Goal: Check status: Check status

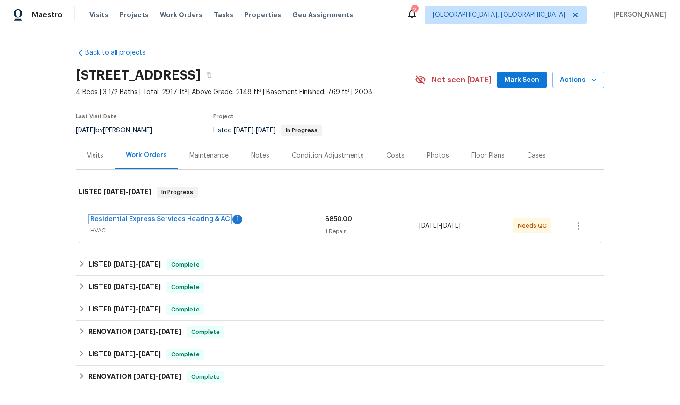
click at [178, 218] on link "Residential Express Services Heating & AC" at bounding box center [160, 219] width 140 height 7
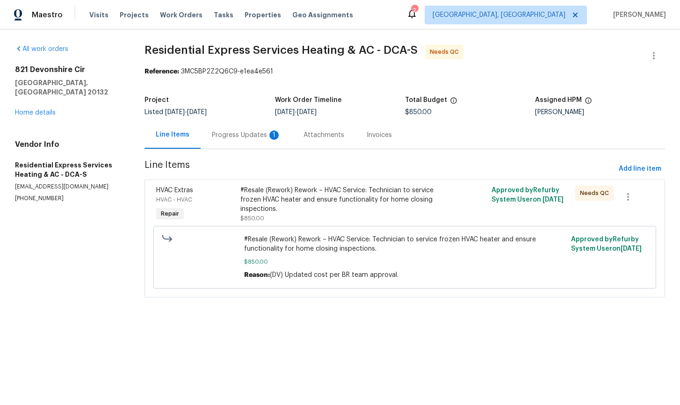
click at [239, 137] on div "Progress Updates 1" at bounding box center [246, 135] width 69 height 9
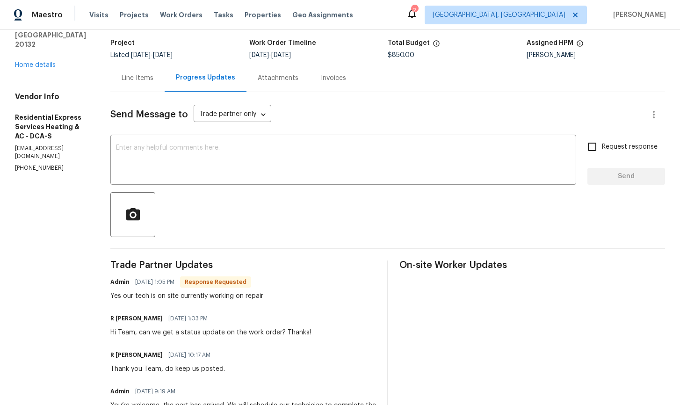
scroll to position [59, 0]
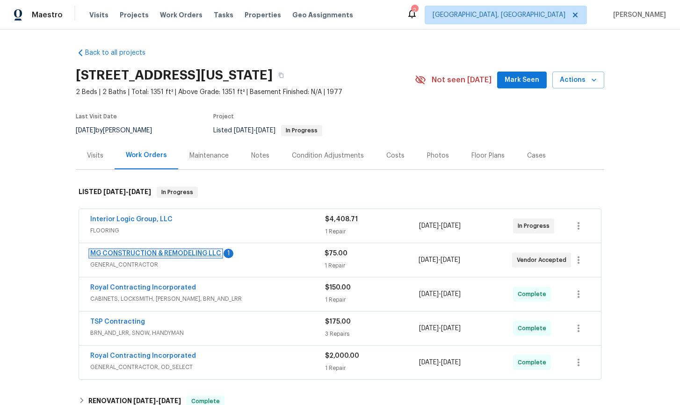
click at [173, 256] on link "MG CONSTRUCTION & REMODELING LLC" at bounding box center [155, 253] width 131 height 7
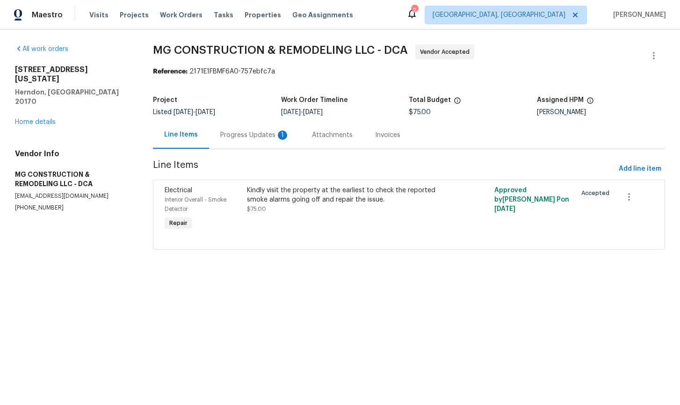
click at [254, 136] on div "Progress Updates 1" at bounding box center [254, 135] width 69 height 9
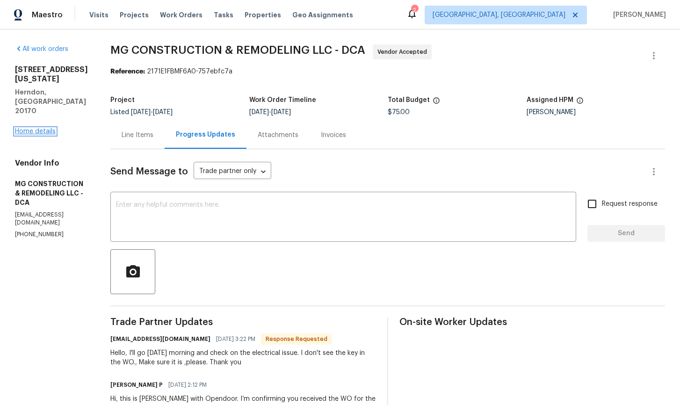
click at [38, 128] on link "Home details" at bounding box center [35, 131] width 41 height 7
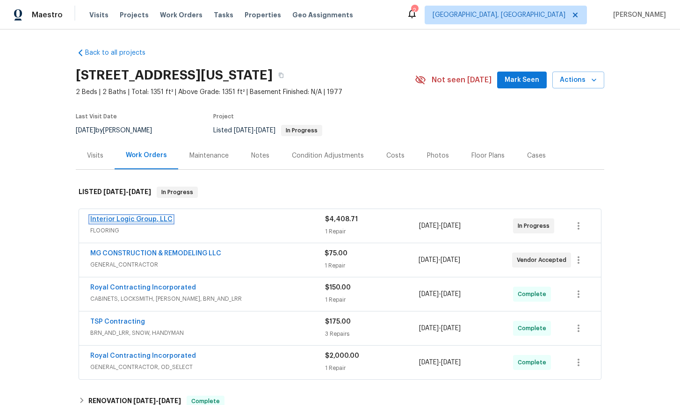
click at [153, 219] on link "Interior Logic Group, LLC" at bounding box center [131, 219] width 82 height 7
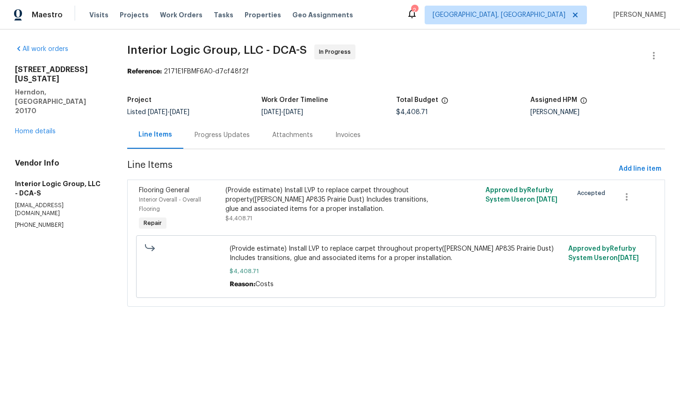
click at [213, 137] on div "Progress Updates" at bounding box center [222, 135] width 55 height 9
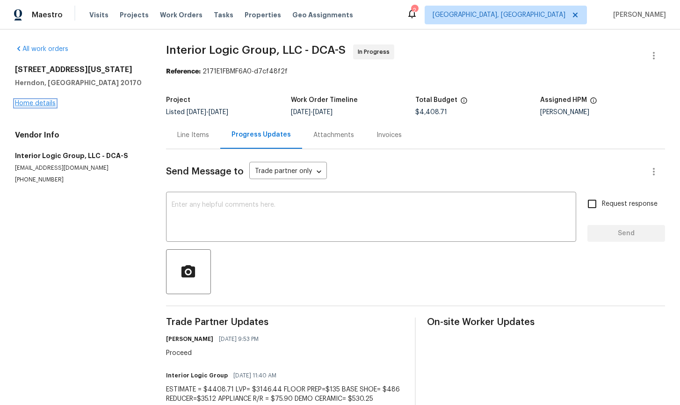
click at [43, 104] on link "Home details" at bounding box center [35, 103] width 41 height 7
